Goal: Information Seeking & Learning: Learn about a topic

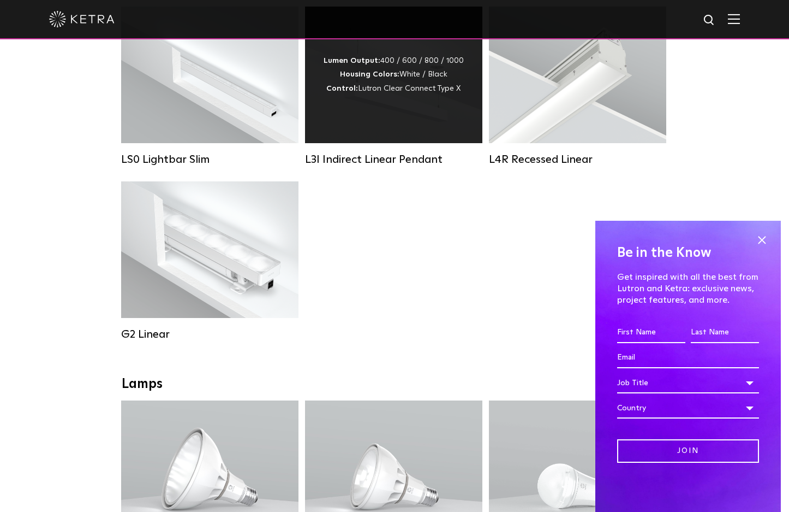
scroll to position [481, 0]
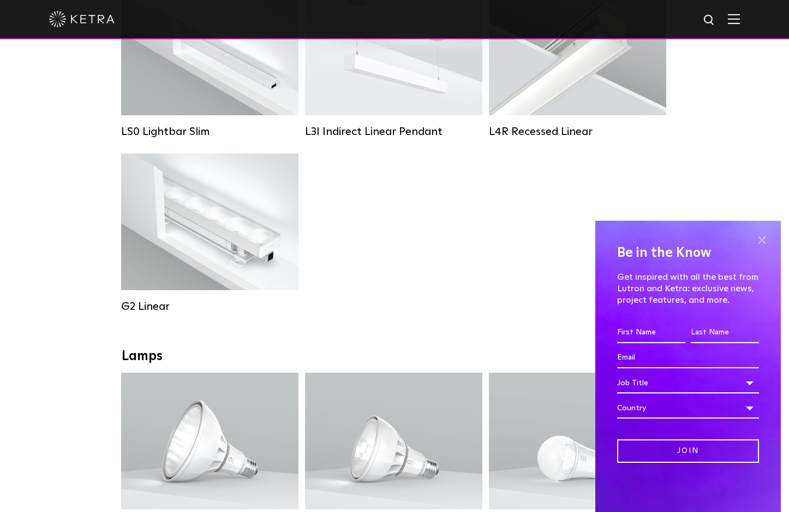
click at [759, 240] on span at bounding box center [762, 239] width 16 height 16
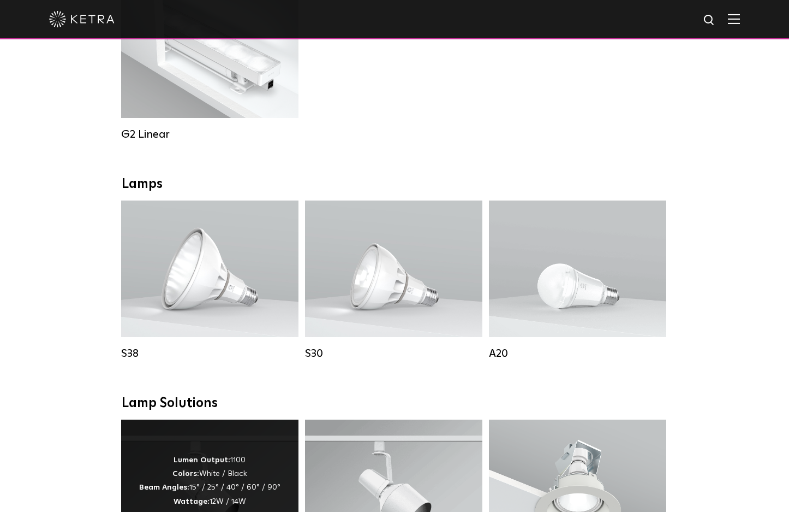
scroll to position [641, 0]
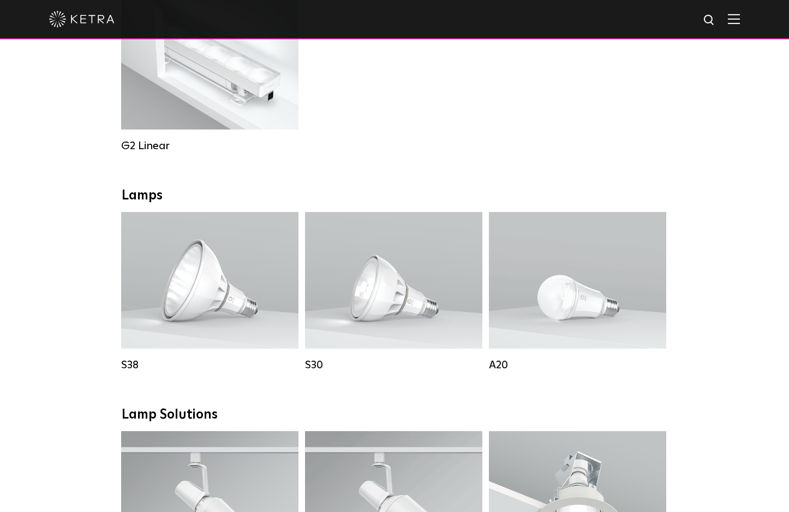
click at [740, 21] on div at bounding box center [394, 19] width 789 height 39
click at [732, 23] on img at bounding box center [734, 19] width 12 height 10
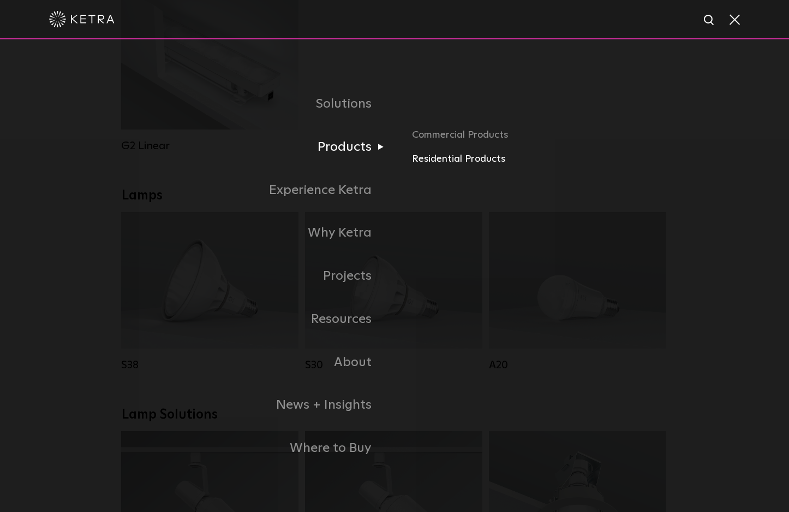
click at [437, 158] on link "Residential Products" at bounding box center [539, 159] width 255 height 16
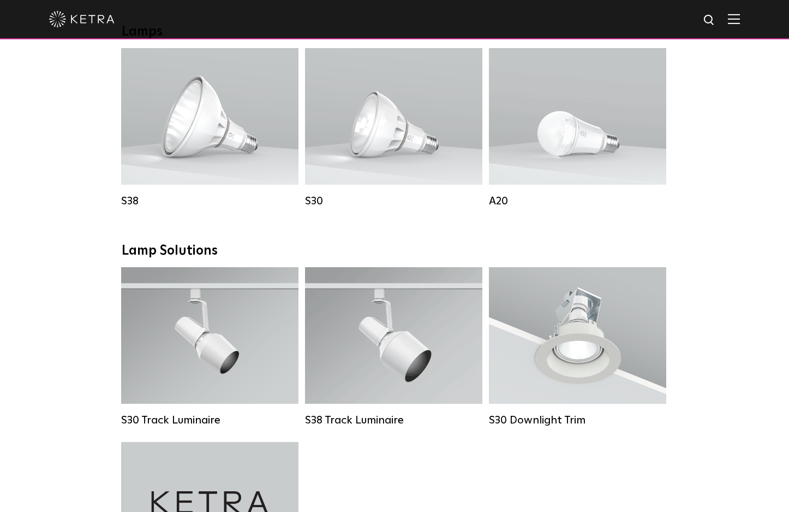
scroll to position [617, 0]
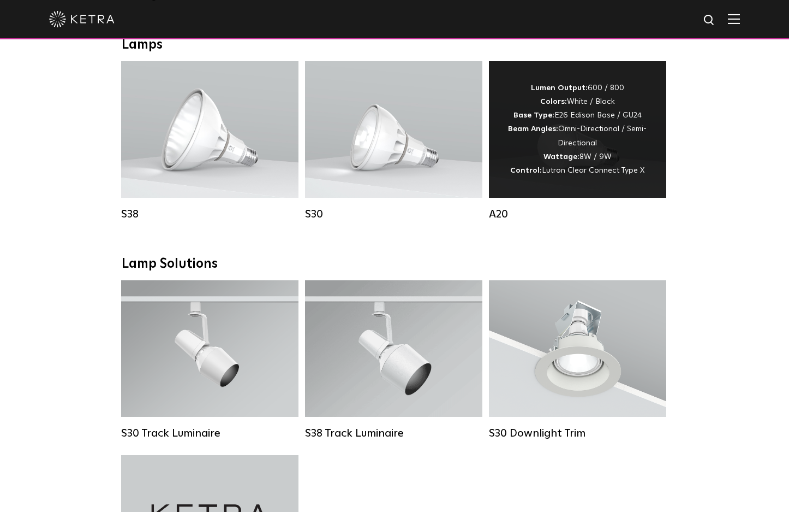
click at [556, 152] on div "Lumen Output: 600 / 800 Colors: White / Black Base Type: E26 Edison Base / GU24…" at bounding box center [578, 129] width 145 height 96
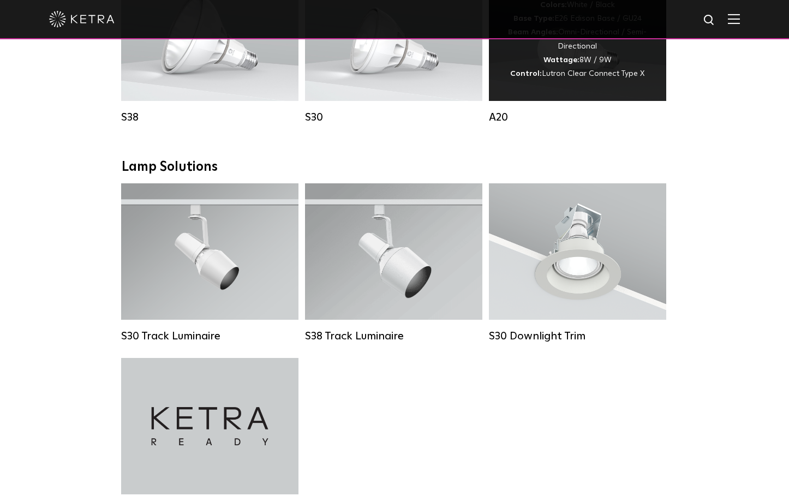
scroll to position [717, 0]
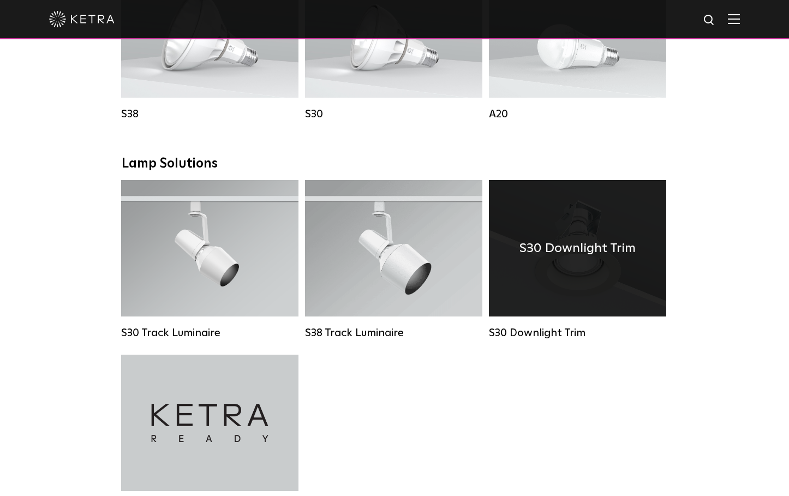
click at [589, 282] on div "S30 Downlight Trim" at bounding box center [577, 248] width 177 height 136
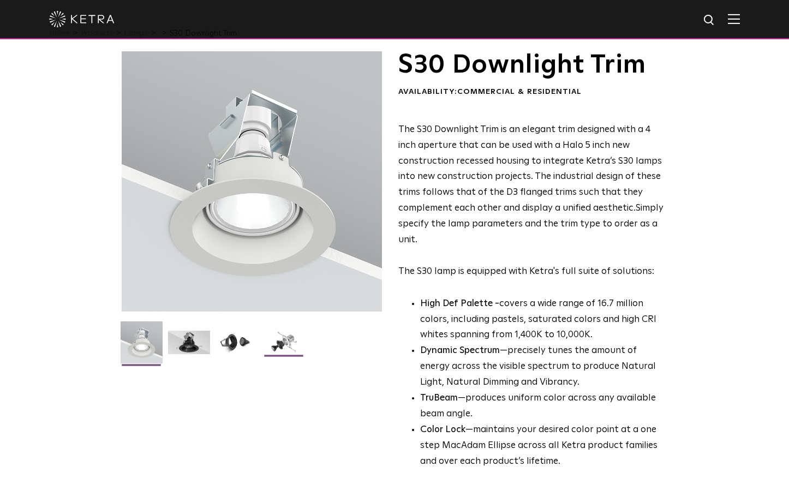
scroll to position [31, 0]
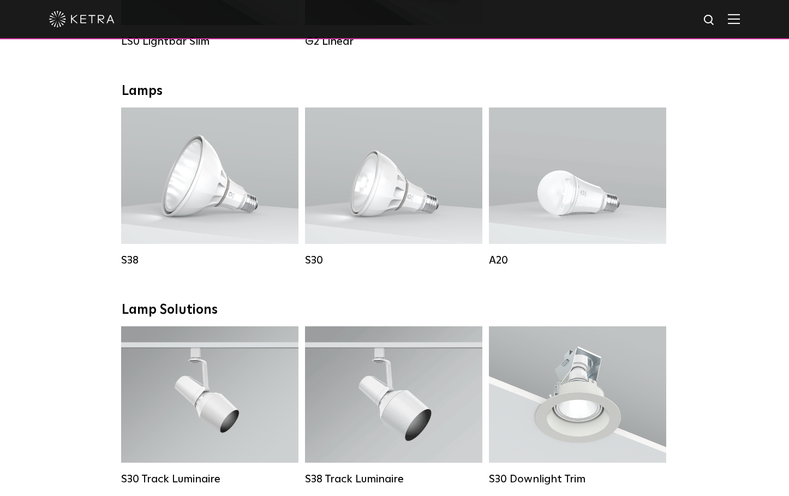
scroll to position [602, 0]
